Goal: Information Seeking & Learning: Learn about a topic

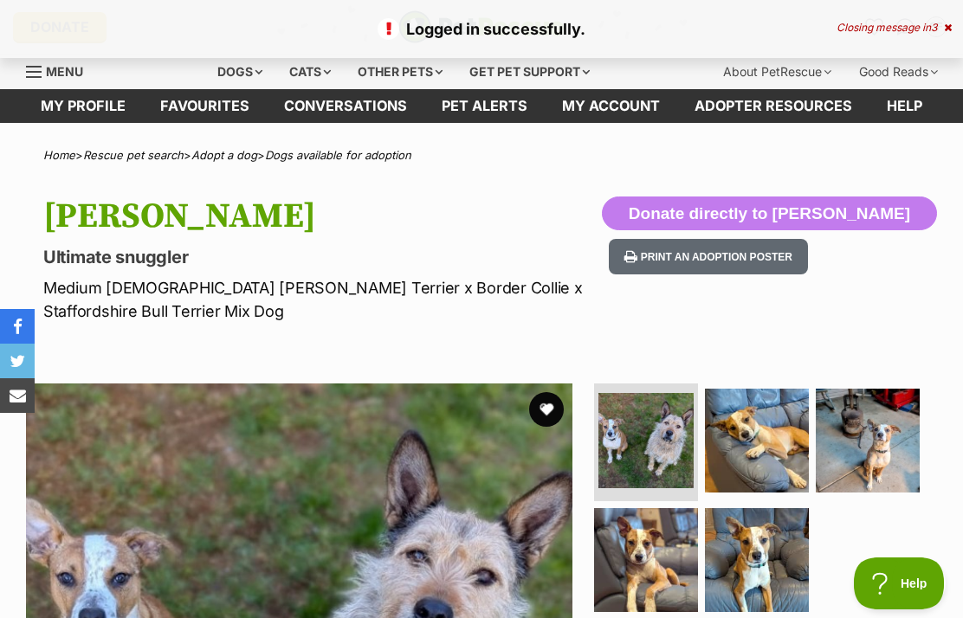
click at [554, 408] on button "favourite" at bounding box center [546, 409] width 35 height 35
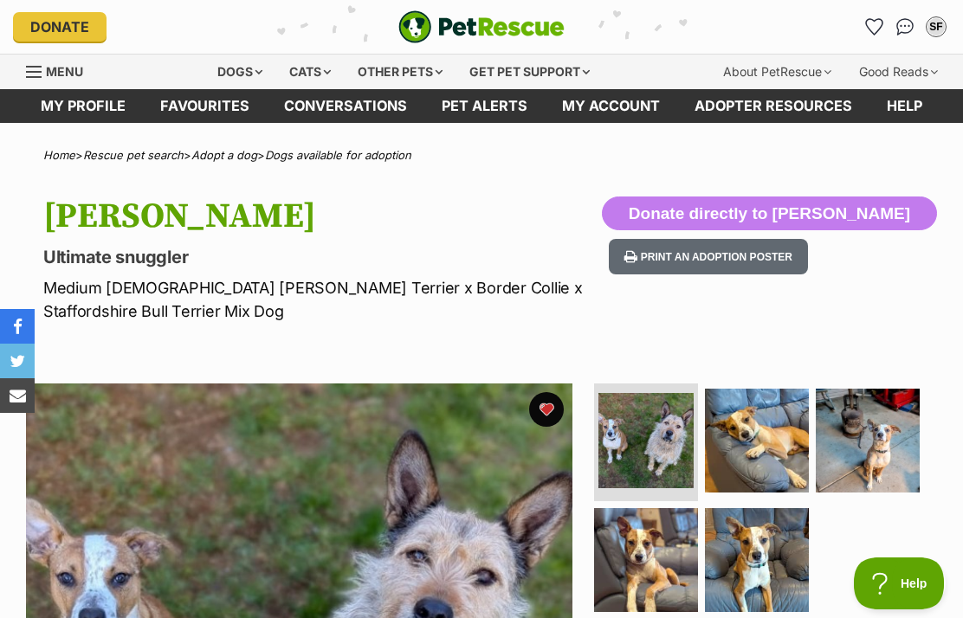
click at [47, 74] on span "Menu" at bounding box center [64, 71] width 37 height 15
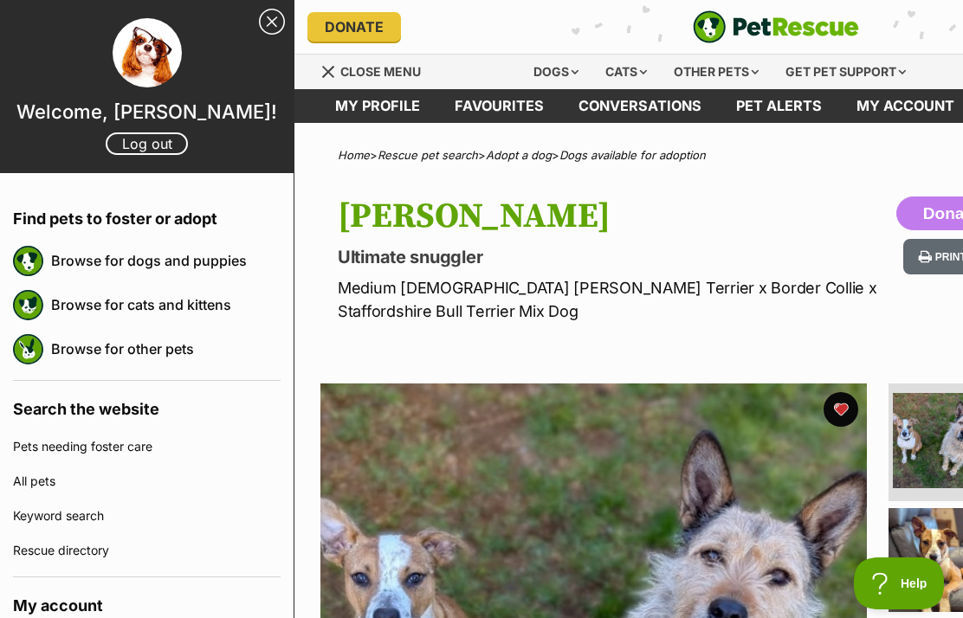
click at [93, 452] on link "Pets needing foster care" at bounding box center [146, 446] width 267 height 35
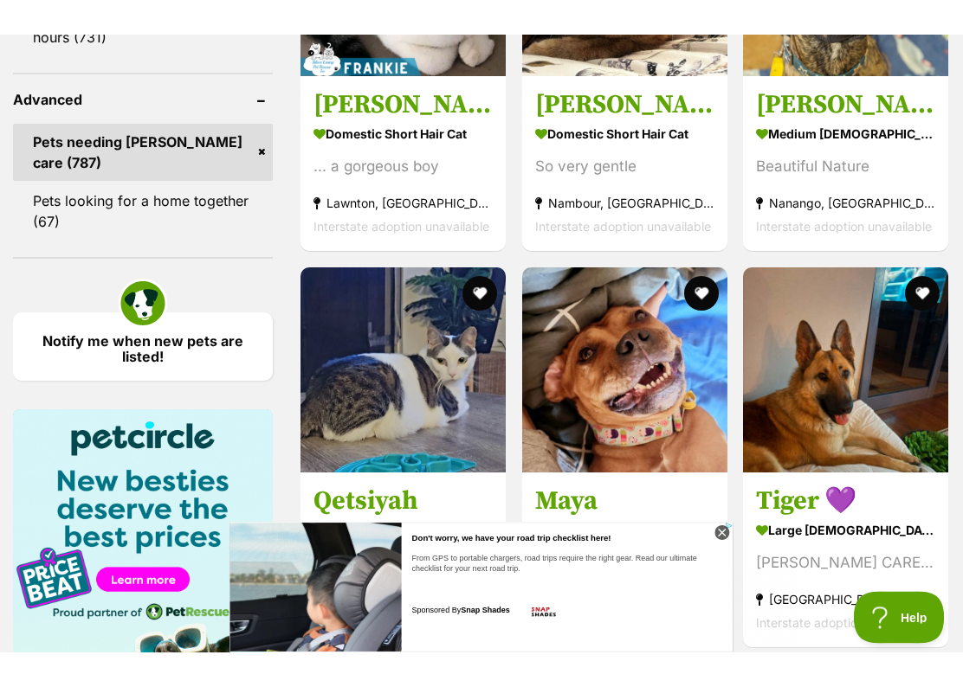
scroll to position [1946, 0]
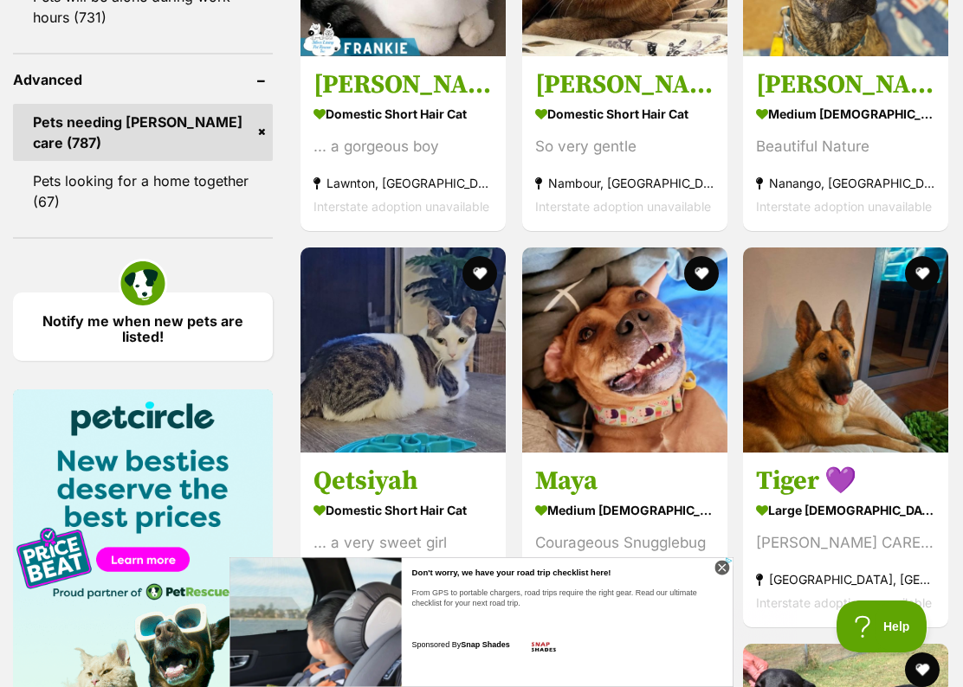
click at [793, 493] on h3 "Tiger 💜" at bounding box center [845, 481] width 179 height 33
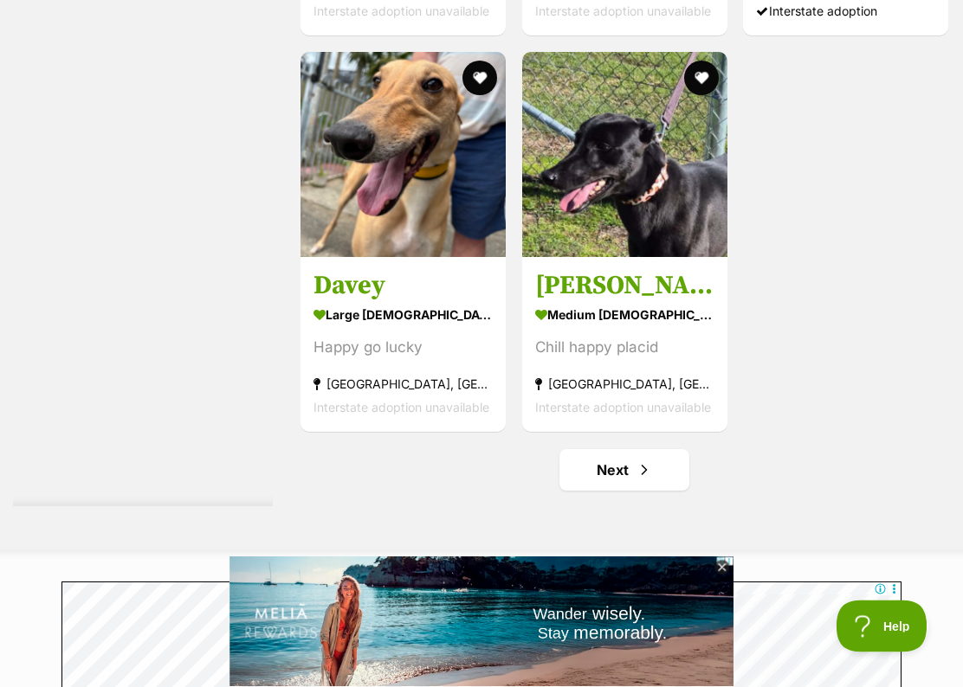
scroll to position [2935, 0]
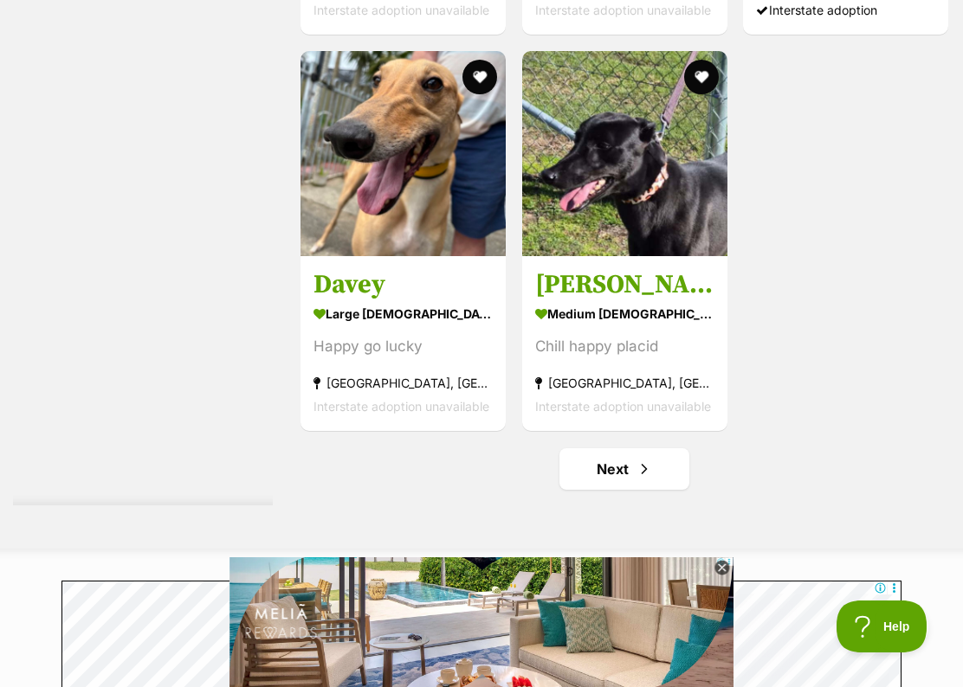
click at [618, 480] on link "Next" at bounding box center [624, 469] width 130 height 42
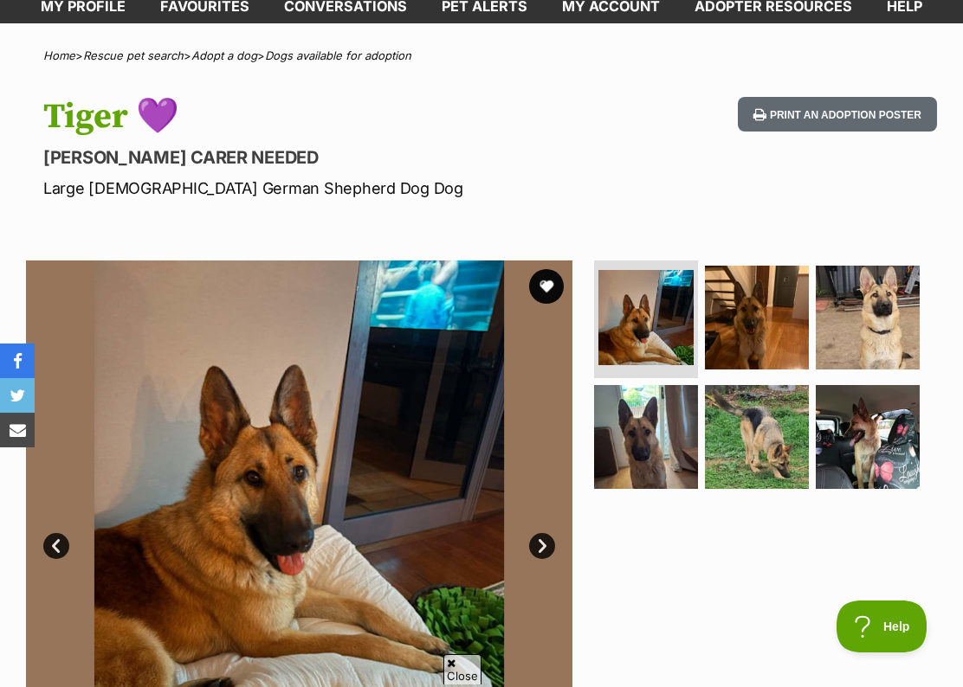
click at [554, 548] on link "Next" at bounding box center [542, 546] width 26 height 26
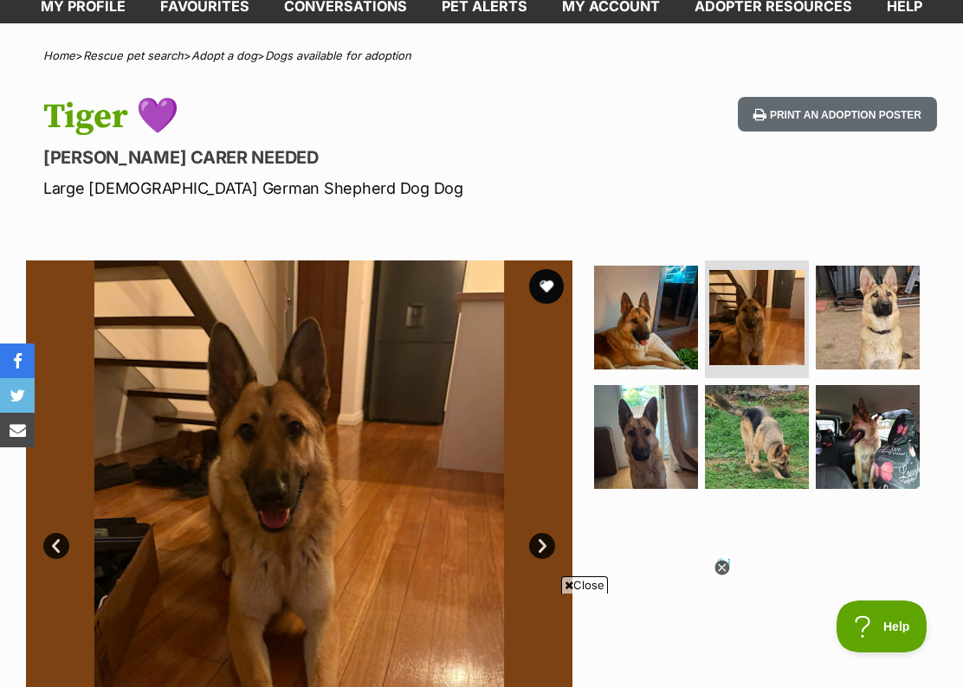
click at [538, 536] on link "Next" at bounding box center [542, 546] width 26 height 26
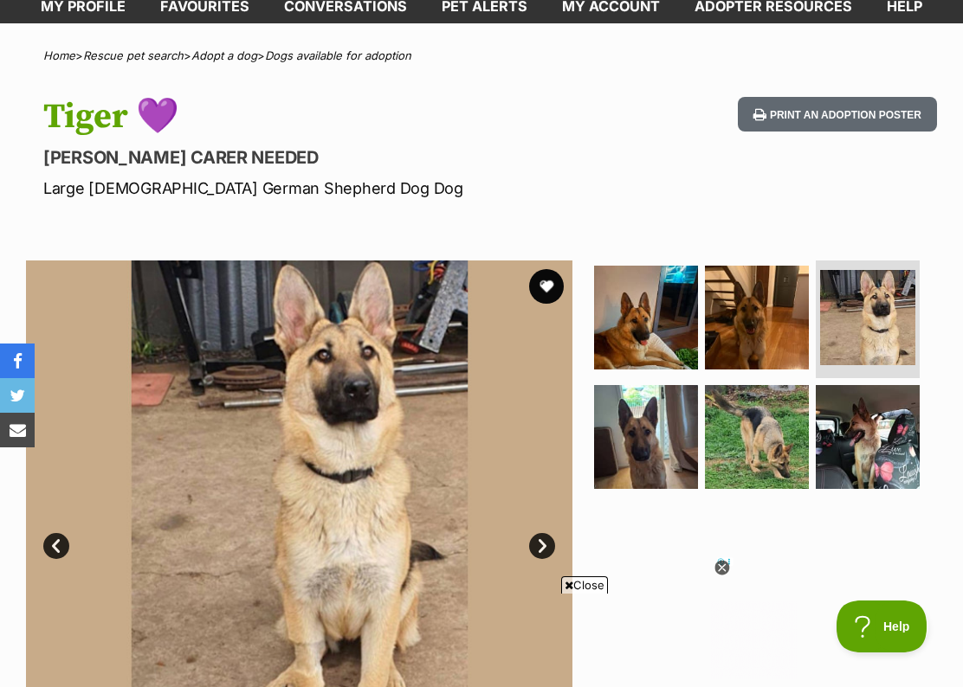
click at [547, 518] on img at bounding box center [299, 534] width 546 height 546
click at [544, 538] on link "Next" at bounding box center [542, 546] width 26 height 26
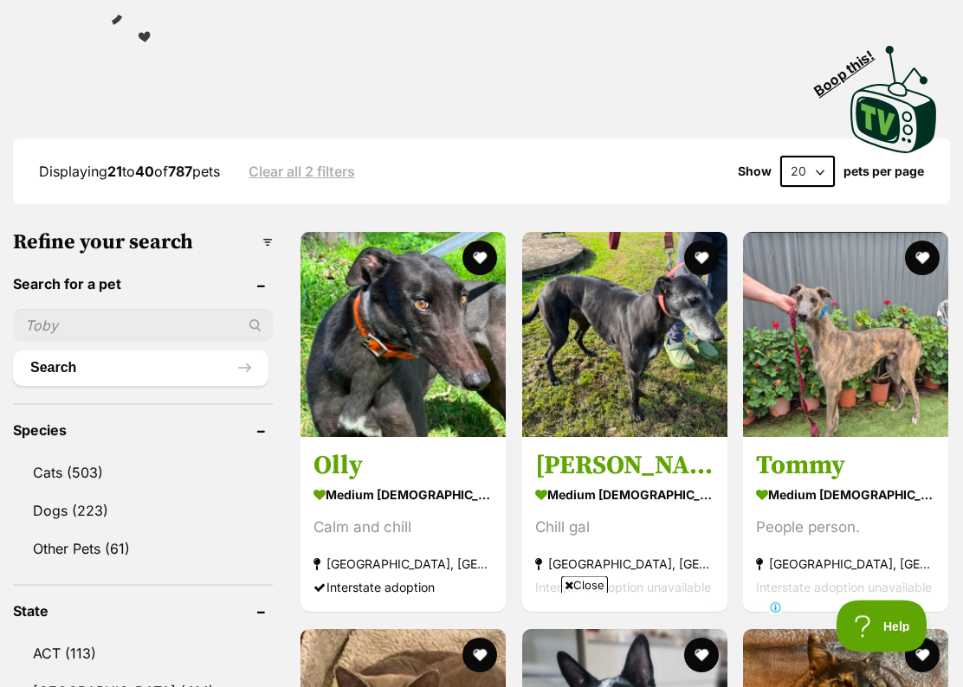
scroll to position [382, 0]
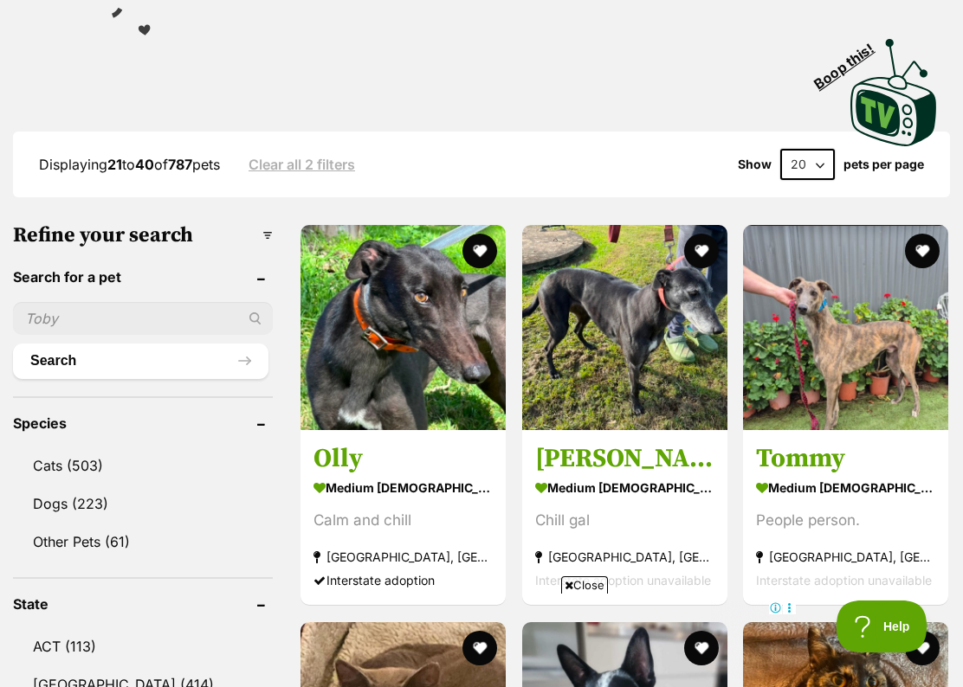
click at [64, 509] on link "Dogs (223)" at bounding box center [143, 504] width 260 height 36
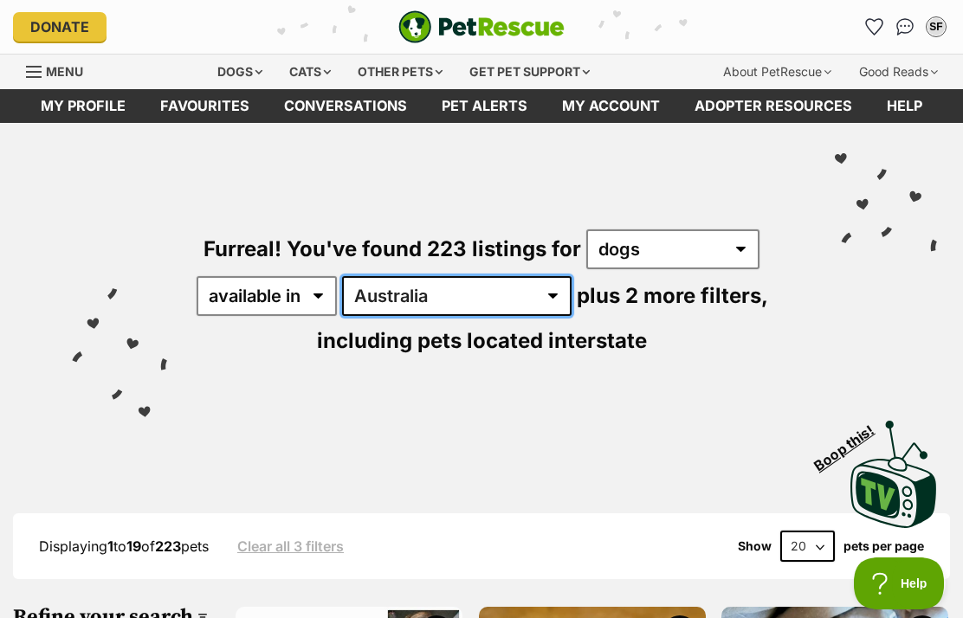
click at [456, 293] on select "Australia ACT NSW NT QLD SA TAS VIC WA" at bounding box center [456, 296] width 229 height 40
select select "VIC"
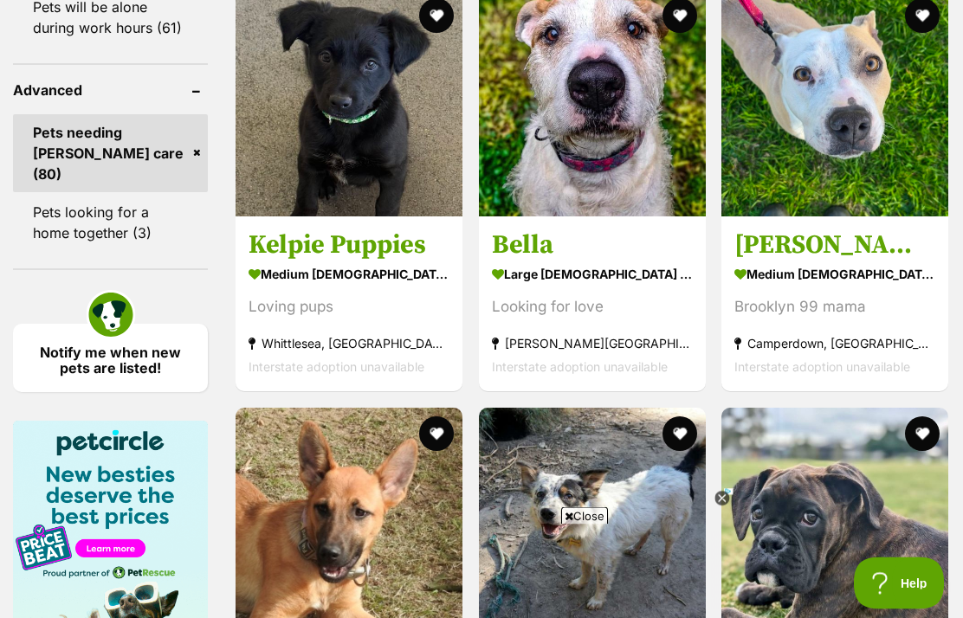
scroll to position [2444, 0]
click at [259, 261] on h3 "Kelpie Puppies" at bounding box center [348, 245] width 201 height 33
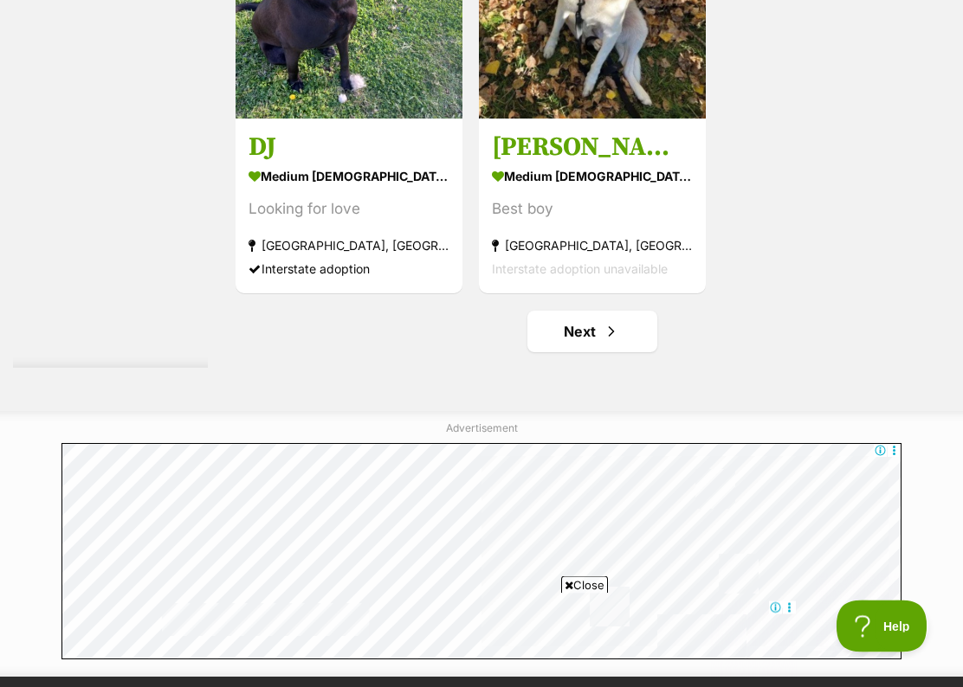
scroll to position [3379, 0]
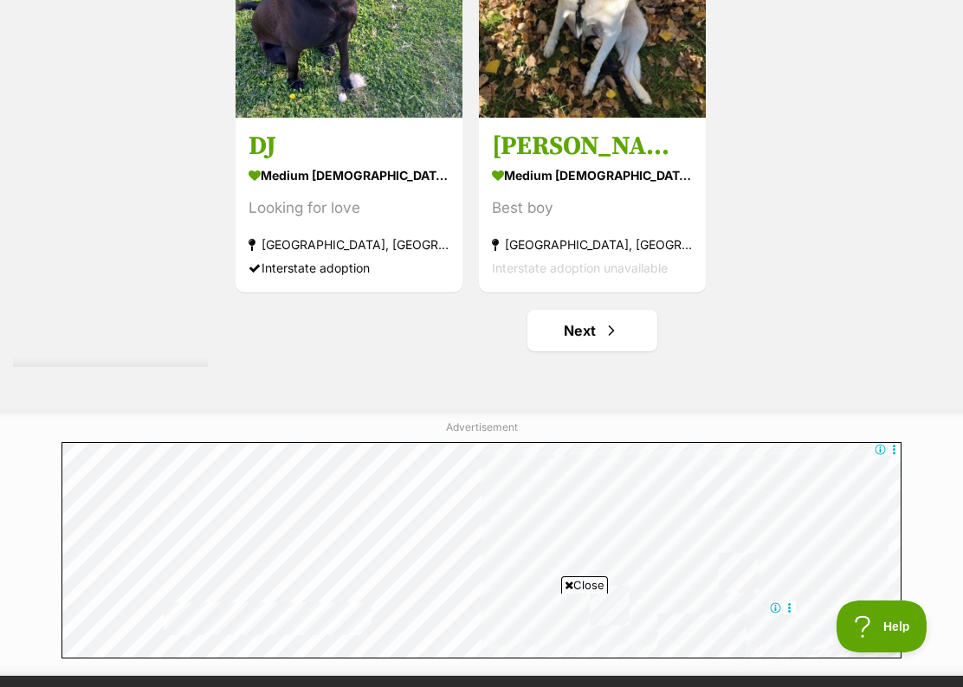
click at [517, 163] on h3 "Mickey Elphinstone" at bounding box center [592, 146] width 201 height 33
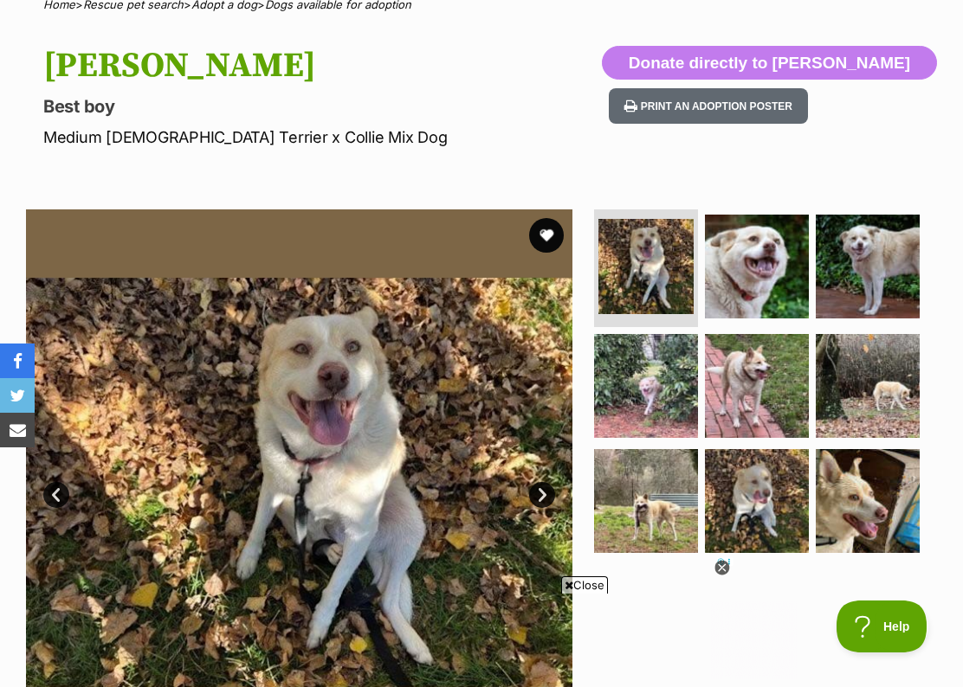
click at [757, 274] on img at bounding box center [757, 267] width 104 height 104
